Goal: Answer question/provide support: Answer question/provide support

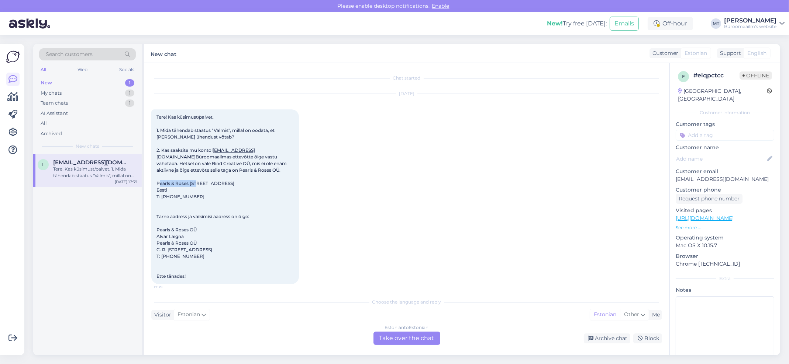
drag, startPoint x: 197, startPoint y: 183, endPoint x: 145, endPoint y: 183, distance: 51.6
click at [145, 183] on div "Chat started [DATE] Tere! Kas küsimust/palvet. 1. Mida tähendab staatus "Valmis…" at bounding box center [406, 209] width 525 height 293
copy span "Pearls & Roses OÜ"
click at [405, 342] on div "Estonian to Estonian Take over the chat" at bounding box center [406, 338] width 67 height 13
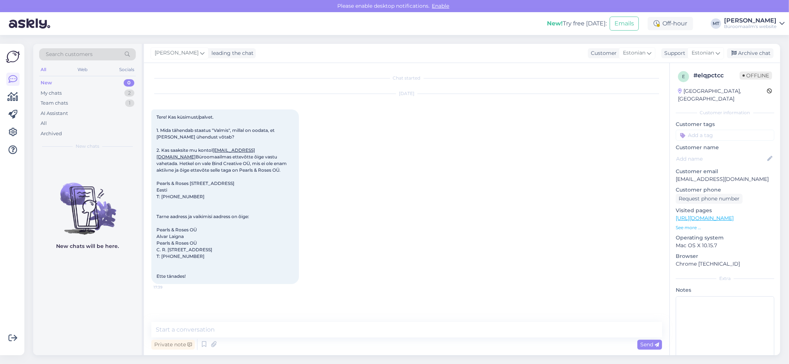
scroll to position [3, 0]
click at [182, 331] on textarea at bounding box center [406, 329] width 511 height 15
type textarea "Tere. Suur tänu kirja eest. Vastame teile e-mailile."
click at [654, 345] on icon at bounding box center [656, 345] width 4 height 4
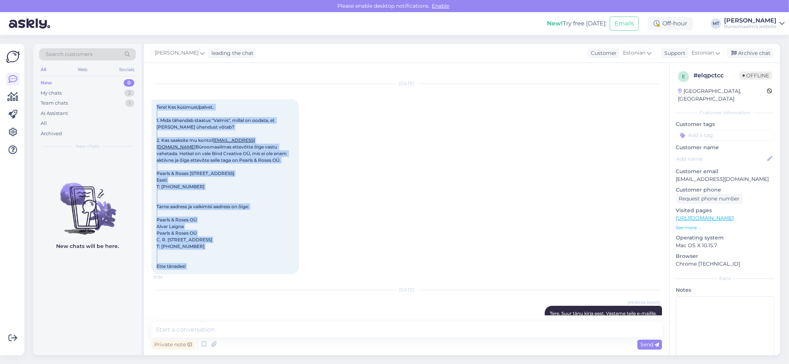
scroll to position [23, 0]
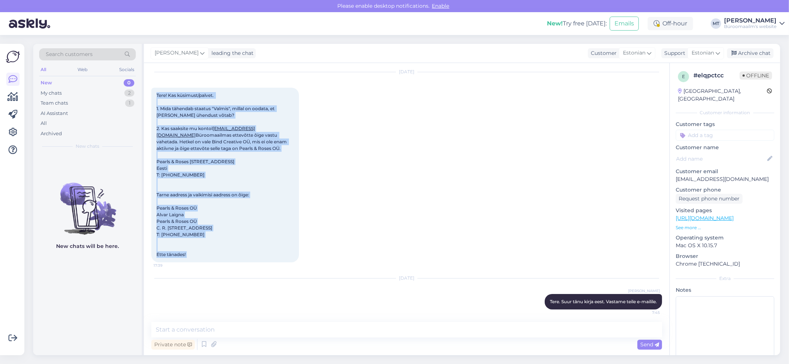
drag, startPoint x: 154, startPoint y: 113, endPoint x: 302, endPoint y: 309, distance: 245.7
click at [302, 309] on div "Chat started [DATE] Tere! Kas küsimust/palvet. 1. Mida tähendab staatus "Valmis…" at bounding box center [409, 192] width 517 height 245
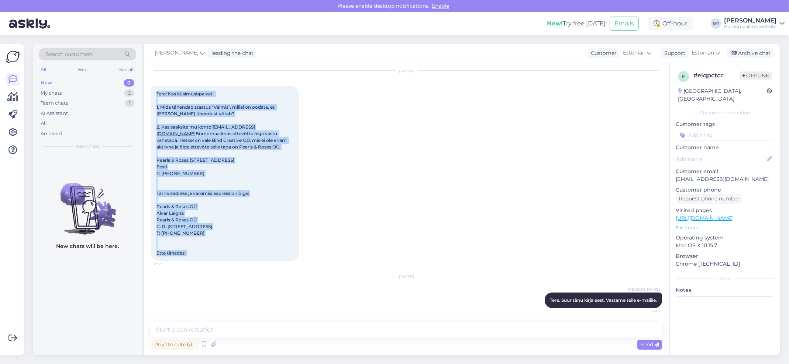
copy div "Tere! Kas küsimust/palvet. 1. Mida tähendab staatus "Valmis", millal on oodata,…"
click at [746, 51] on div "Archive chat" at bounding box center [750, 53] width 46 height 10
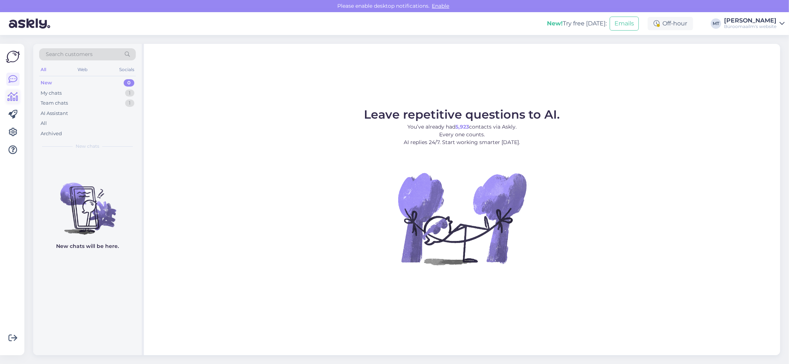
click at [11, 97] on icon at bounding box center [13, 97] width 11 height 9
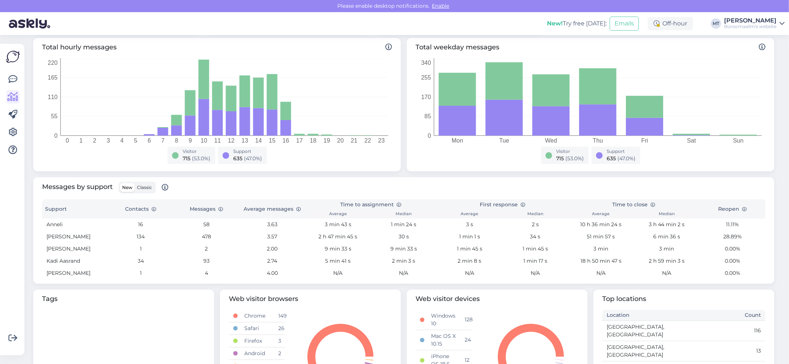
scroll to position [98, 0]
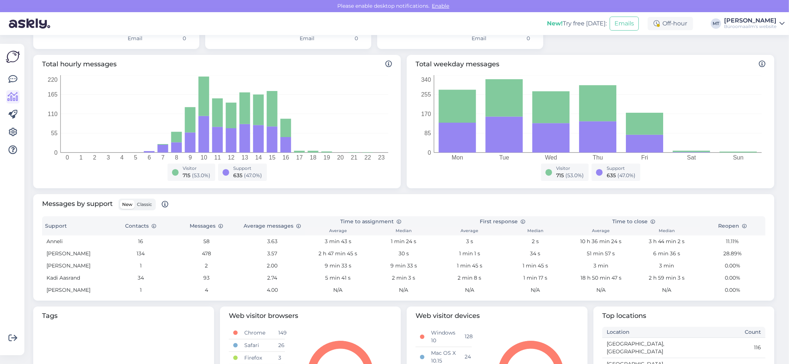
click at [147, 206] on span "Classic" at bounding box center [144, 205] width 15 height 6
click at [135, 200] on input "Classic" at bounding box center [135, 200] width 0 height 0
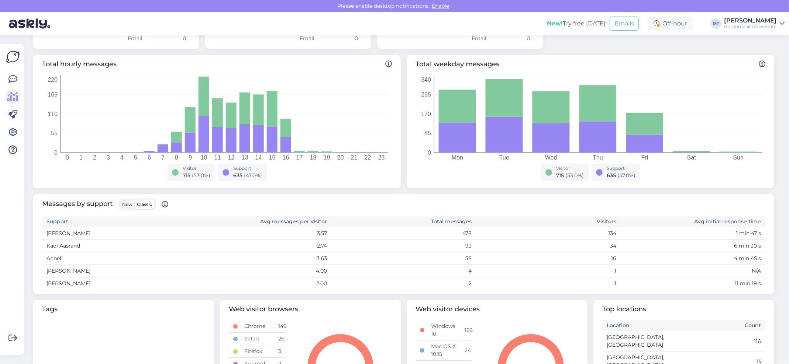
scroll to position [0, 0]
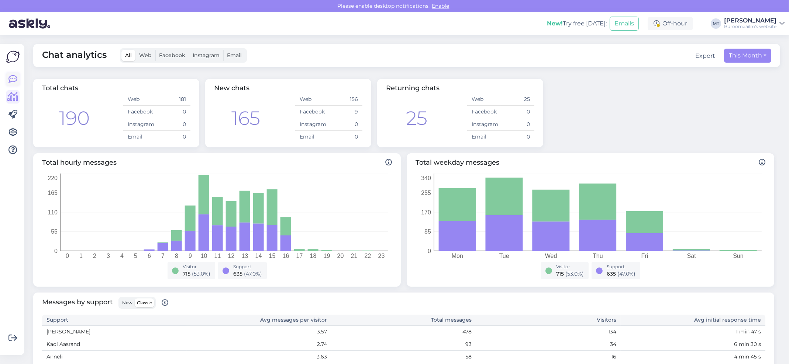
click at [14, 81] on icon at bounding box center [12, 79] width 9 height 9
